Goal: Task Accomplishment & Management: Use online tool/utility

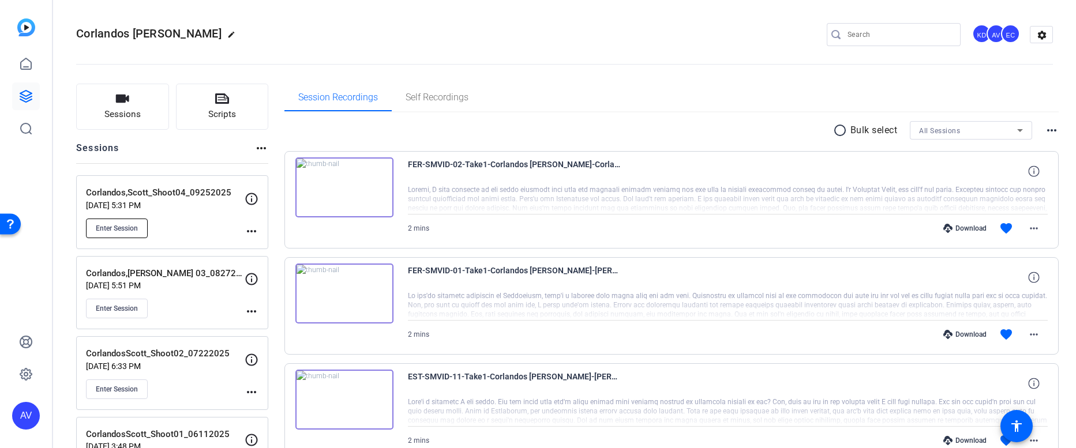
click at [116, 227] on span "Enter Session" at bounding box center [117, 228] width 42 height 9
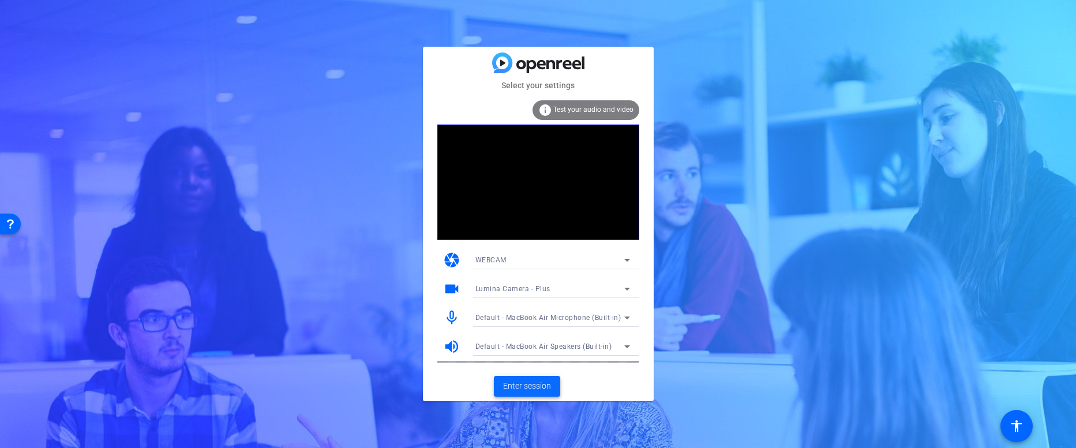
click at [519, 384] on span "Enter session" at bounding box center [527, 386] width 48 height 12
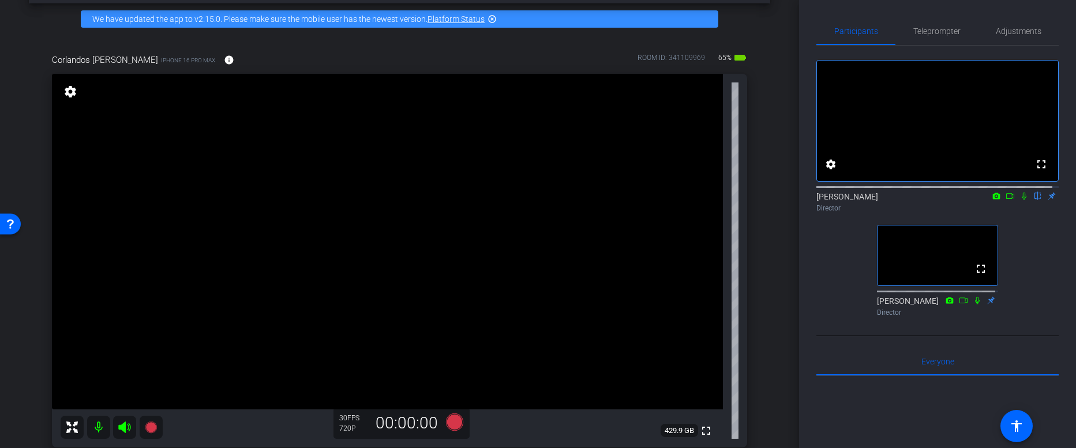
scroll to position [54, 0]
